Goal: Task Accomplishment & Management: Manage account settings

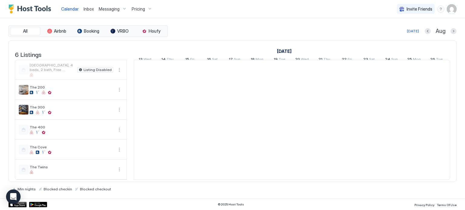
scroll to position [0, 336]
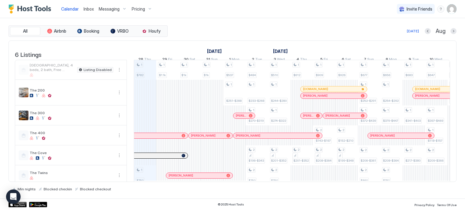
click at [148, 8] on div "Pricing" at bounding box center [141, 9] width 25 height 10
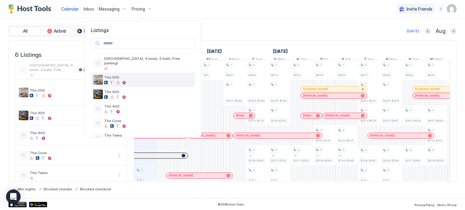
scroll to position [10, 0]
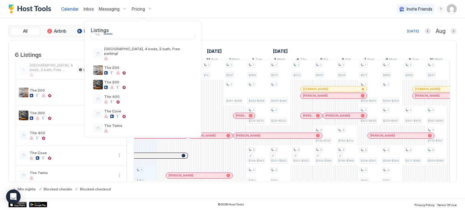
click at [208, 36] on div at bounding box center [232, 105] width 465 height 210
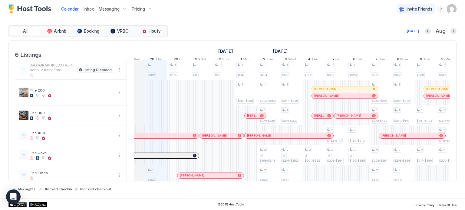
scroll to position [12, 0]
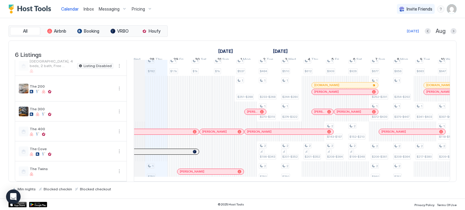
click at [186, 169] on div at bounding box center [186, 171] width 5 height 5
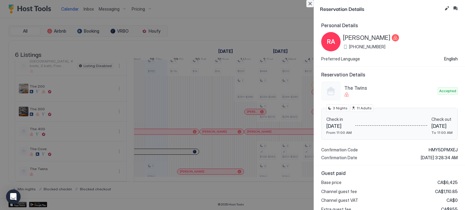
click at [310, 4] on button "Close" at bounding box center [309, 3] width 7 height 7
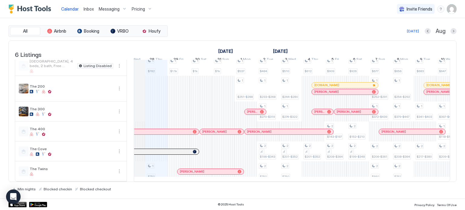
click at [141, 13] on div "Pricing" at bounding box center [141, 9] width 25 height 10
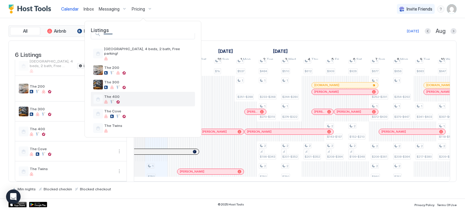
scroll to position [9, 0]
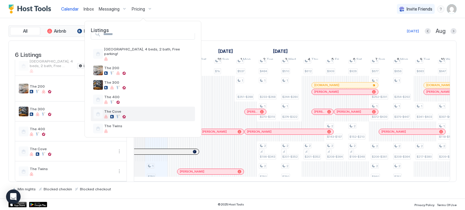
click at [123, 109] on span "The Cove" at bounding box center [148, 111] width 88 height 5
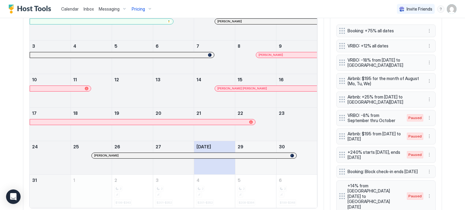
scroll to position [238, 0]
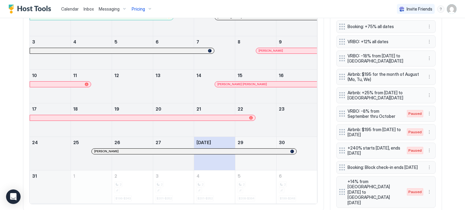
click at [418, 113] on span "Paused" at bounding box center [414, 113] width 13 height 5
click at [426, 114] on button "More options" at bounding box center [428, 113] width 7 height 7
click at [427, 129] on div "Enable" at bounding box center [435, 131] width 18 height 5
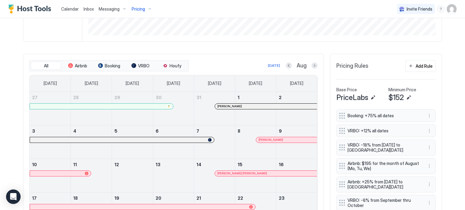
scroll to position [147, 0]
